Goal: Navigation & Orientation: Find specific page/section

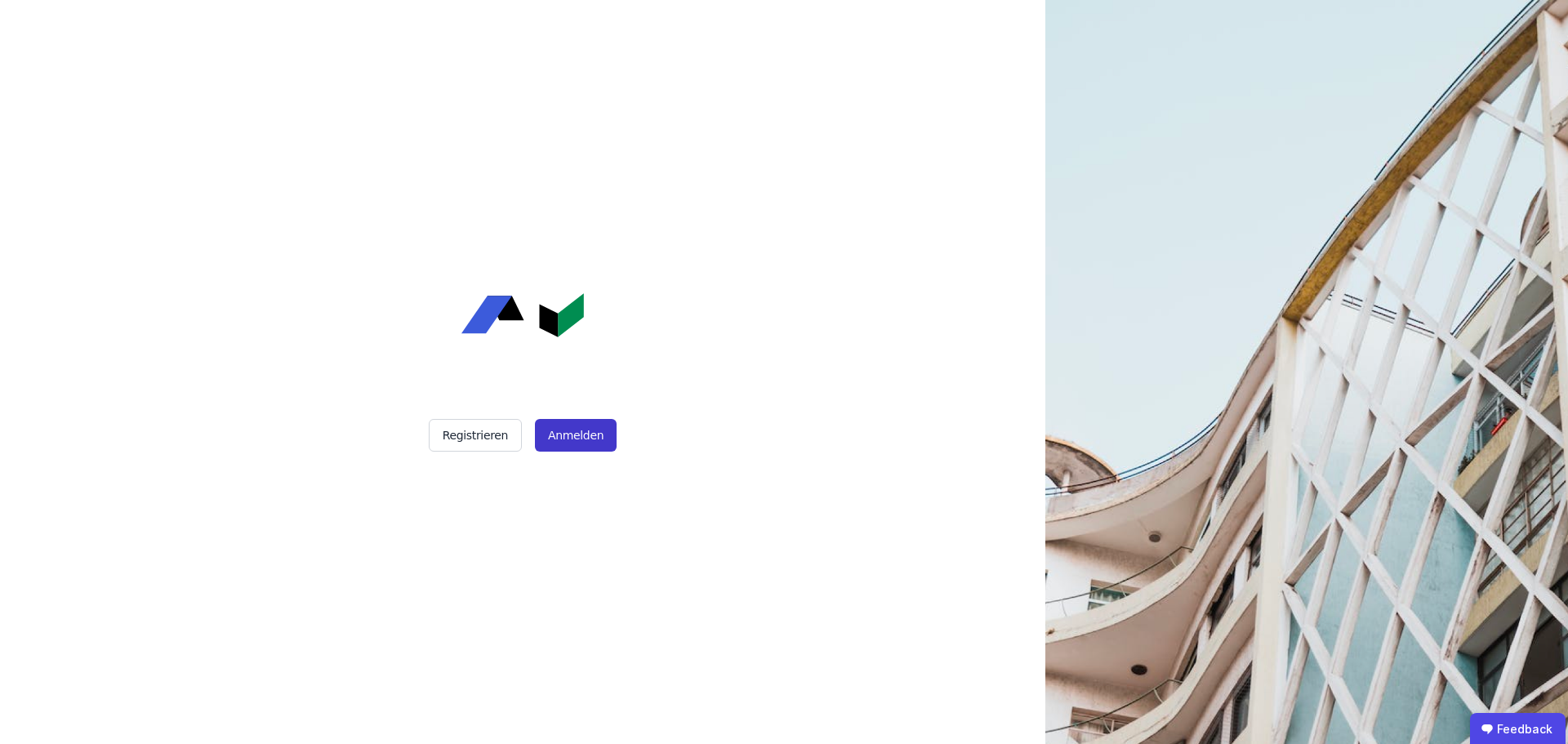
click at [574, 441] on button "Anmelden" at bounding box center [576, 435] width 81 height 33
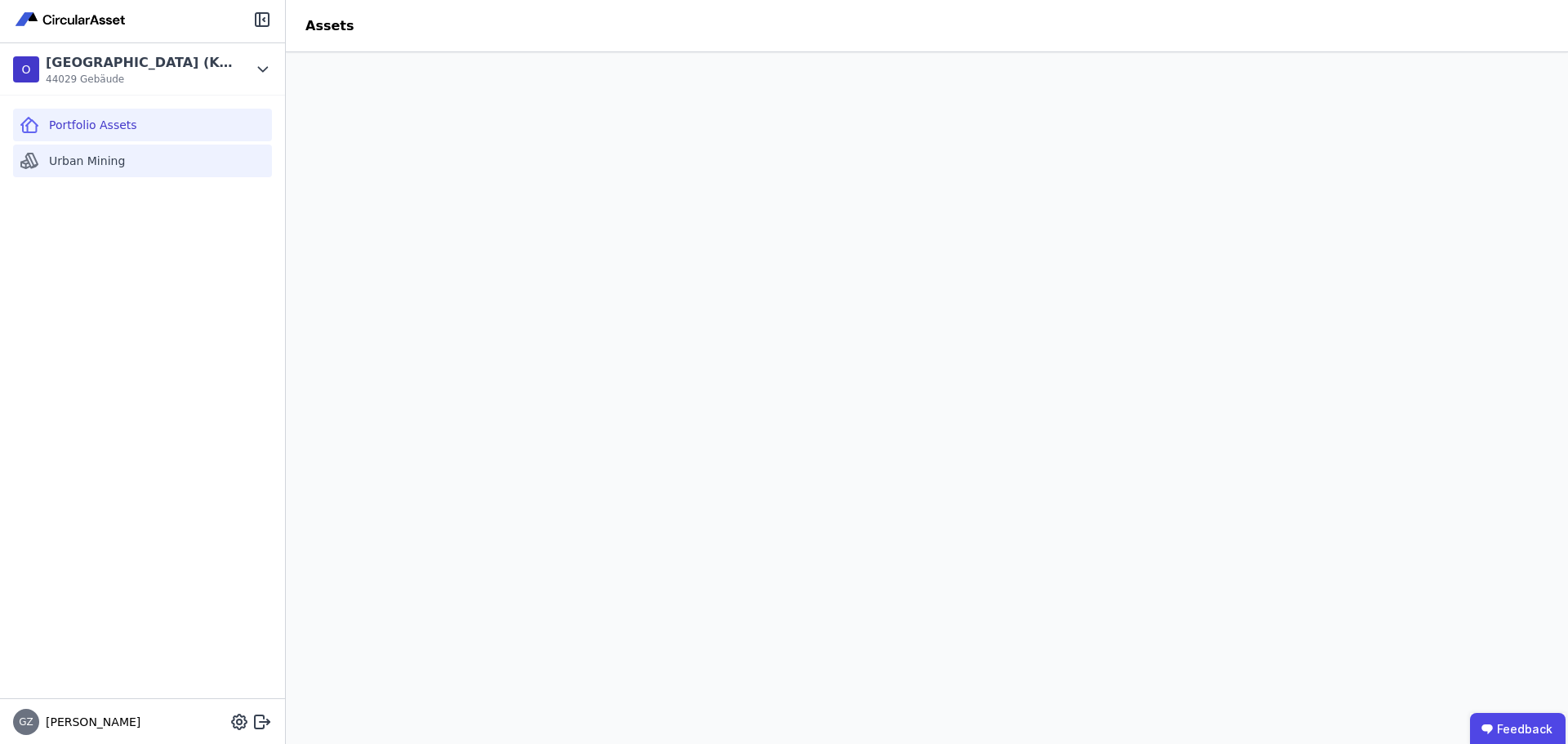
click at [115, 166] on span "Urban Mining" at bounding box center [87, 160] width 76 height 16
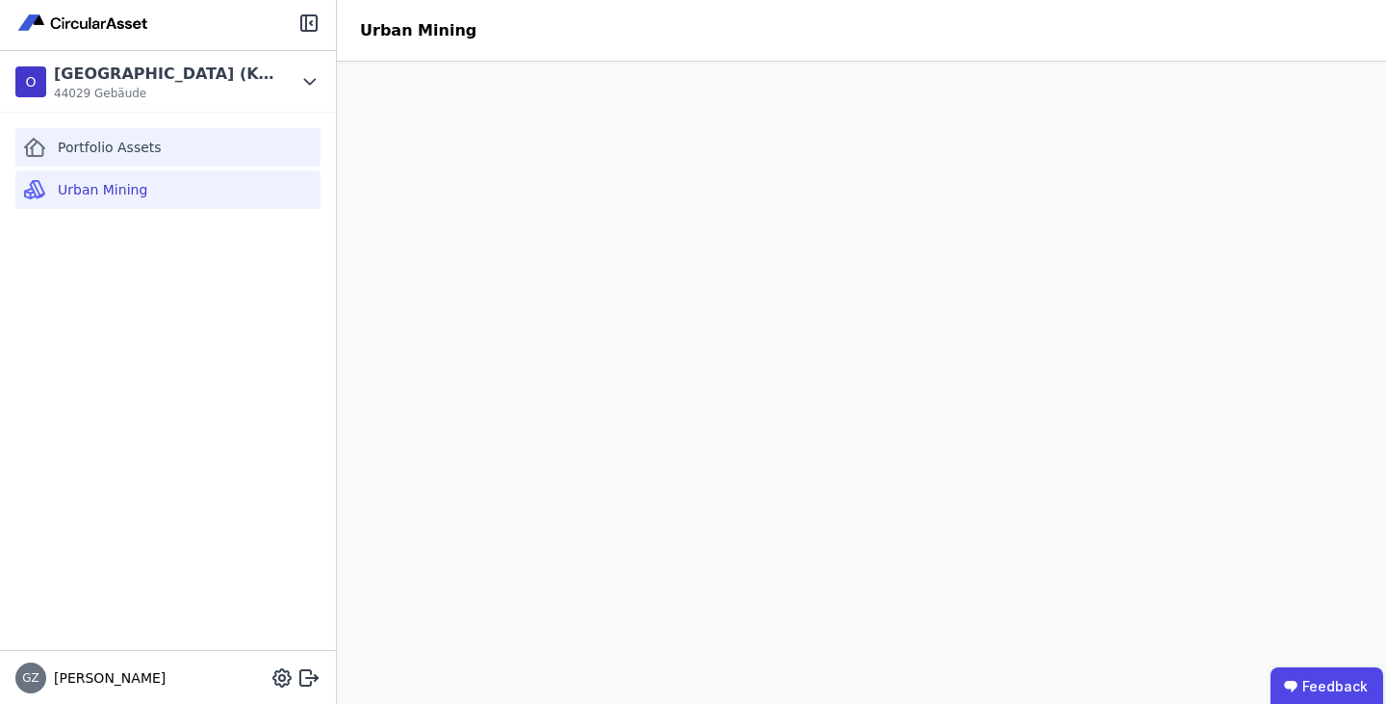
click at [137, 142] on span "Portfolio Assets" at bounding box center [110, 147] width 104 height 19
